Goal: Use online tool/utility: Utilize a website feature to perform a specific function

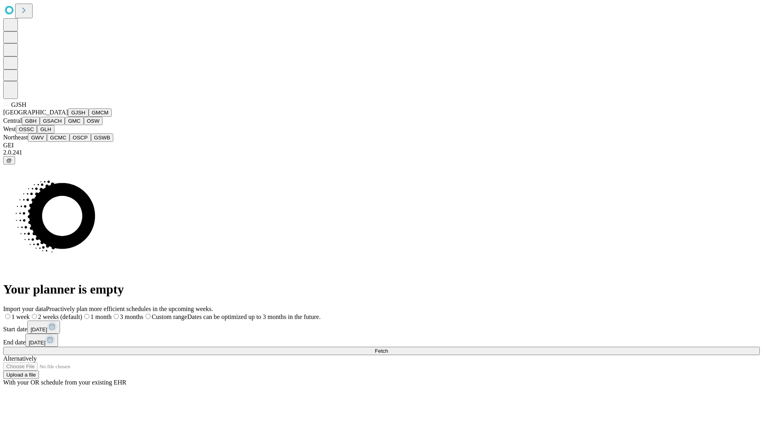
click at [68, 117] on button "GJSH" at bounding box center [78, 113] width 21 height 8
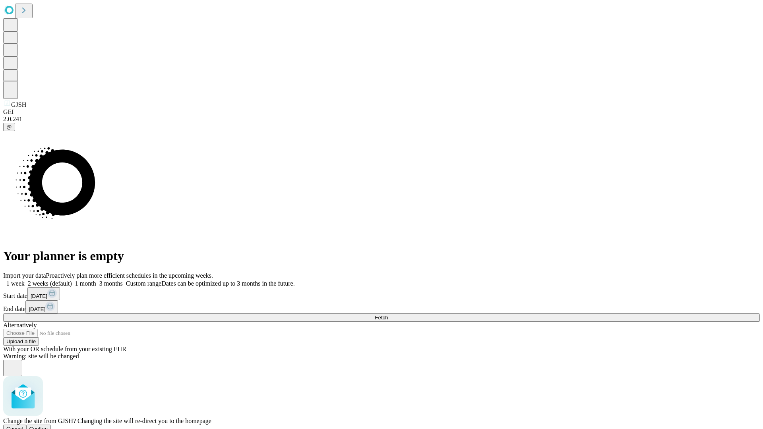
click at [48, 426] on span "Confirm" at bounding box center [38, 429] width 19 height 6
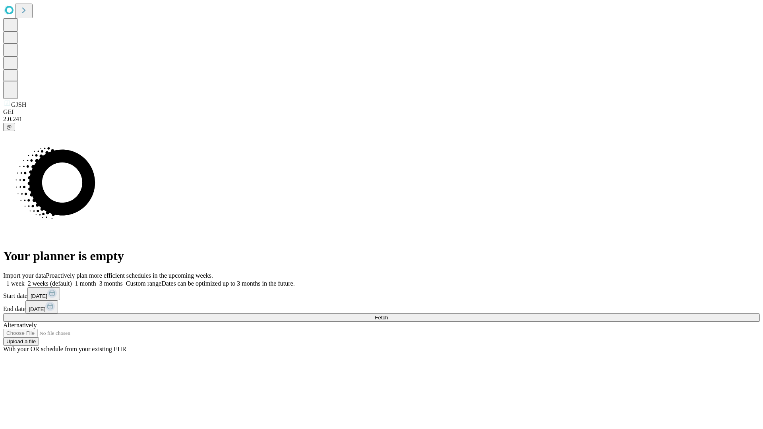
click at [72, 280] on label "2 weeks (default)" at bounding box center [48, 283] width 47 height 7
click at [388, 315] on span "Fetch" at bounding box center [381, 318] width 13 height 6
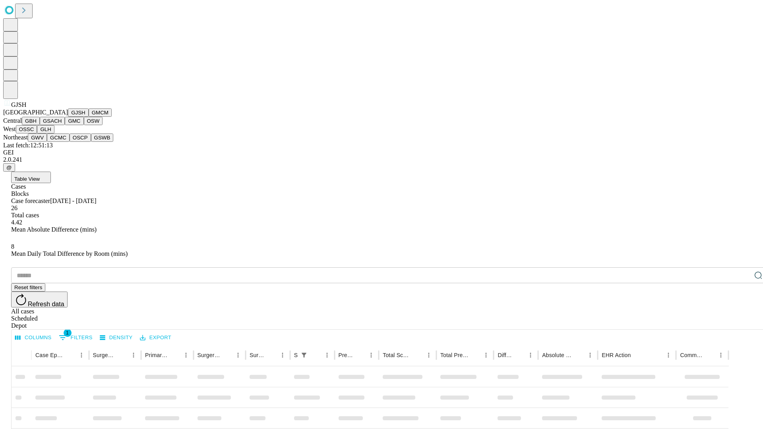
click at [89, 117] on button "GMCM" at bounding box center [100, 113] width 23 height 8
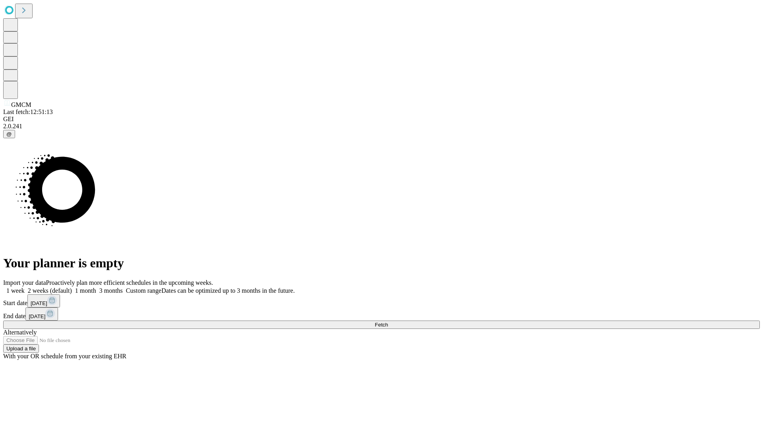
click at [72, 287] on label "2 weeks (default)" at bounding box center [48, 290] width 47 height 7
click at [388, 322] on span "Fetch" at bounding box center [381, 325] width 13 height 6
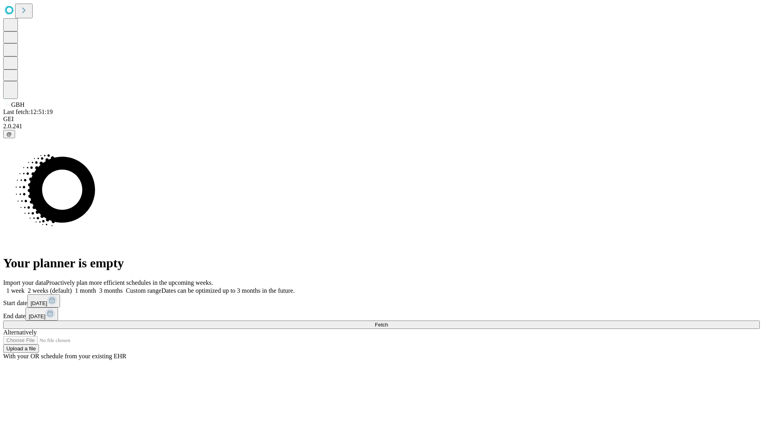
click at [72, 287] on label "2 weeks (default)" at bounding box center [48, 290] width 47 height 7
click at [388, 322] on span "Fetch" at bounding box center [381, 325] width 13 height 6
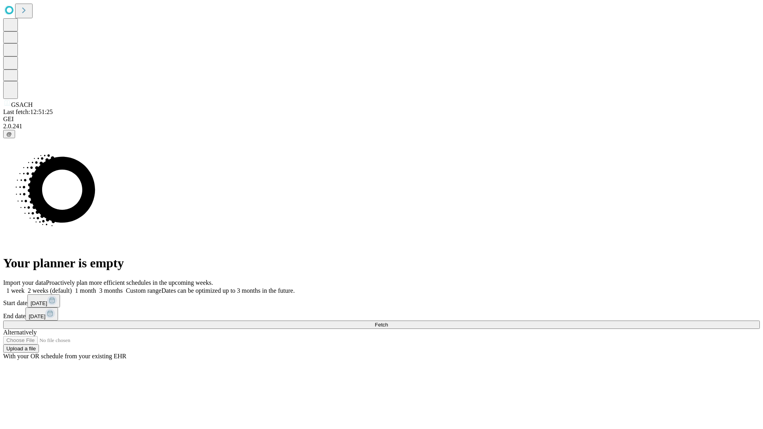
click at [388, 322] on span "Fetch" at bounding box center [381, 325] width 13 height 6
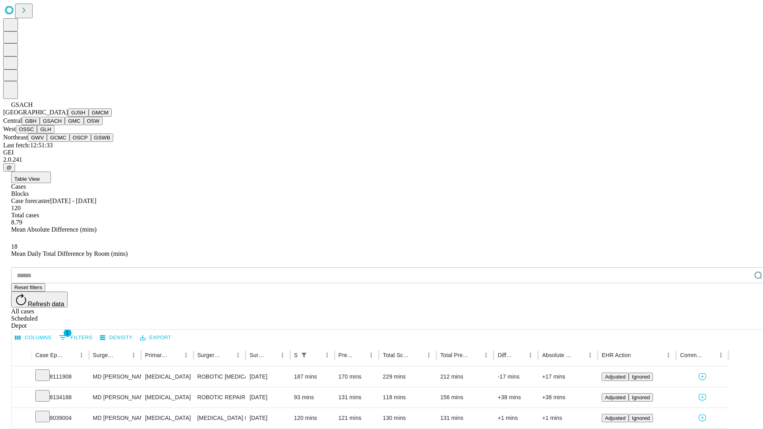
click at [65, 125] on button "GMC" at bounding box center [74, 121] width 19 height 8
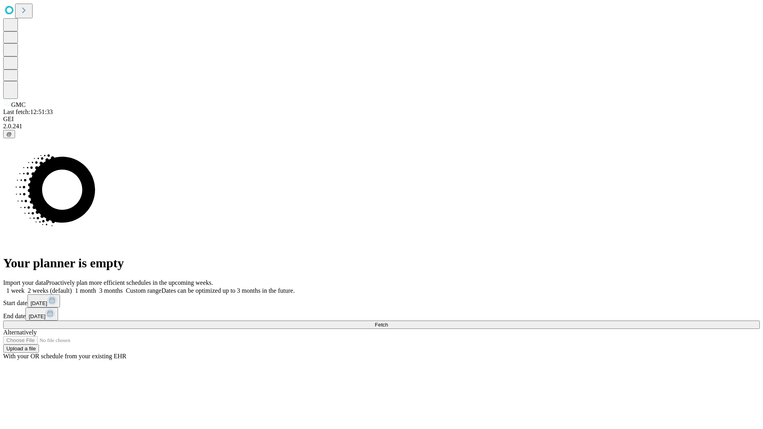
click at [72, 287] on label "2 weeks (default)" at bounding box center [48, 290] width 47 height 7
click at [388, 322] on span "Fetch" at bounding box center [381, 325] width 13 height 6
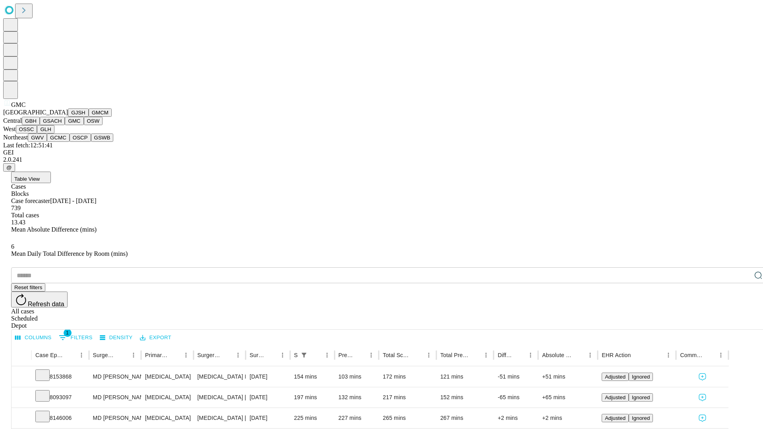
click at [84, 125] on button "OSW" at bounding box center [93, 121] width 19 height 8
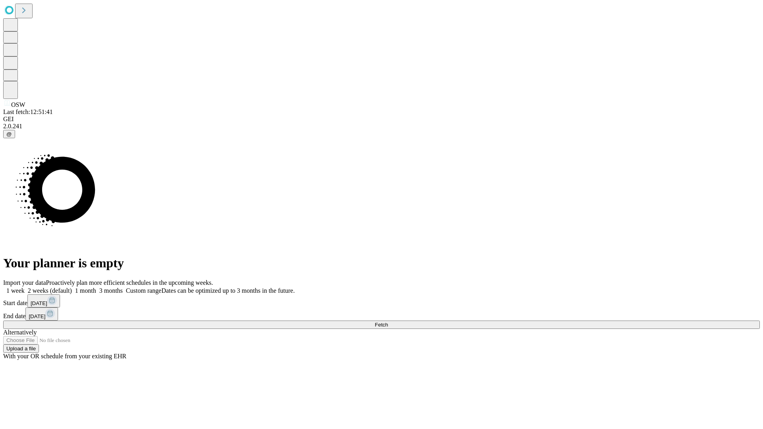
click at [72, 287] on label "2 weeks (default)" at bounding box center [48, 290] width 47 height 7
click at [388, 322] on span "Fetch" at bounding box center [381, 325] width 13 height 6
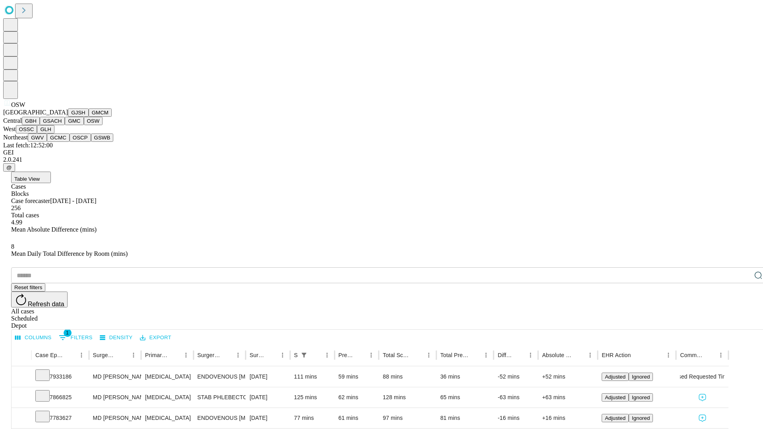
click at [37, 134] on button "OSSC" at bounding box center [26, 129] width 21 height 8
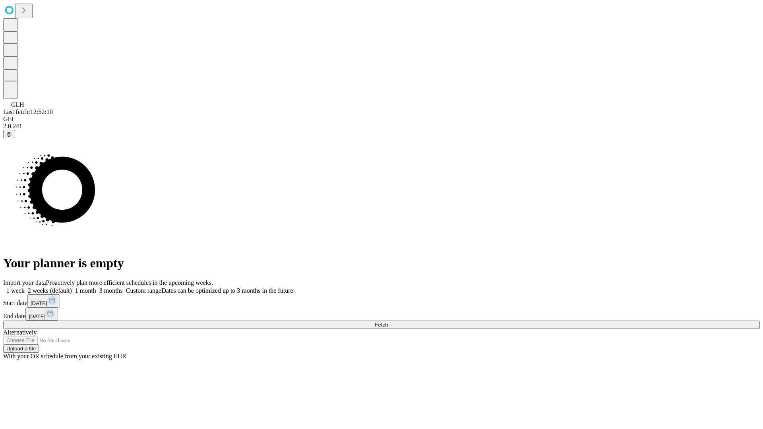
click at [388, 322] on span "Fetch" at bounding box center [381, 325] width 13 height 6
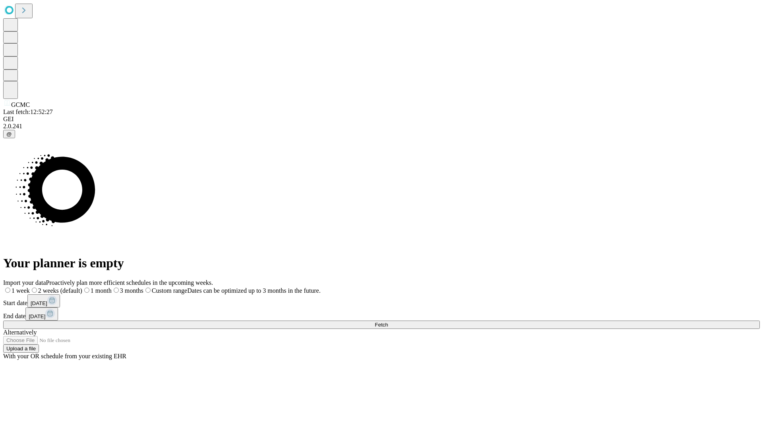
click at [82, 287] on label "2 weeks (default)" at bounding box center [56, 290] width 52 height 7
click at [388, 322] on span "Fetch" at bounding box center [381, 325] width 13 height 6
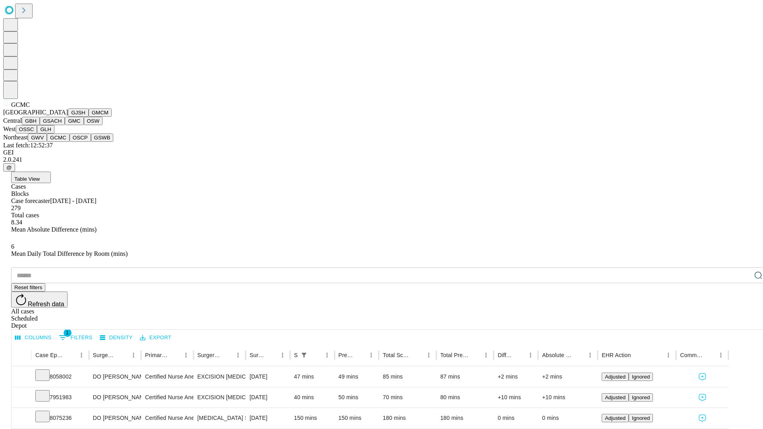
click at [70, 142] on button "OSCP" at bounding box center [80, 138] width 21 height 8
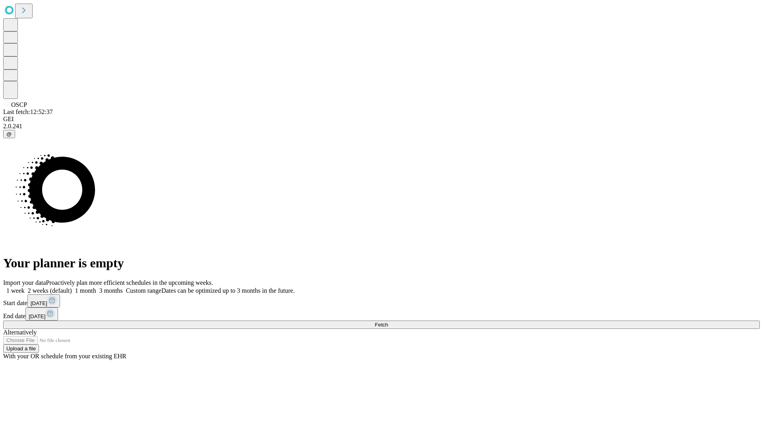
click at [72, 287] on label "2 weeks (default)" at bounding box center [48, 290] width 47 height 7
click at [388, 322] on span "Fetch" at bounding box center [381, 325] width 13 height 6
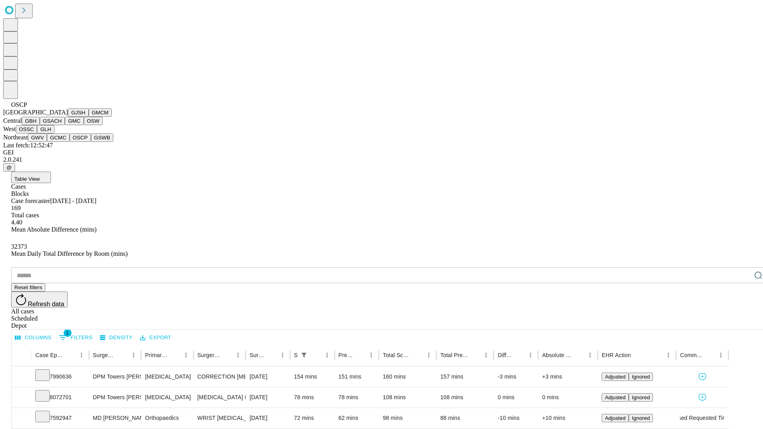
click at [91, 142] on button "GSWB" at bounding box center [102, 138] width 23 height 8
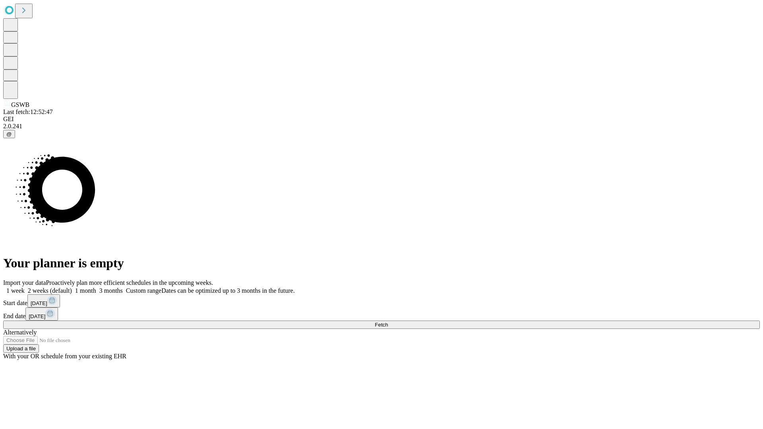
click at [72, 287] on label "2 weeks (default)" at bounding box center [48, 290] width 47 height 7
click at [388, 322] on span "Fetch" at bounding box center [381, 325] width 13 height 6
